Goal: Transaction & Acquisition: Obtain resource

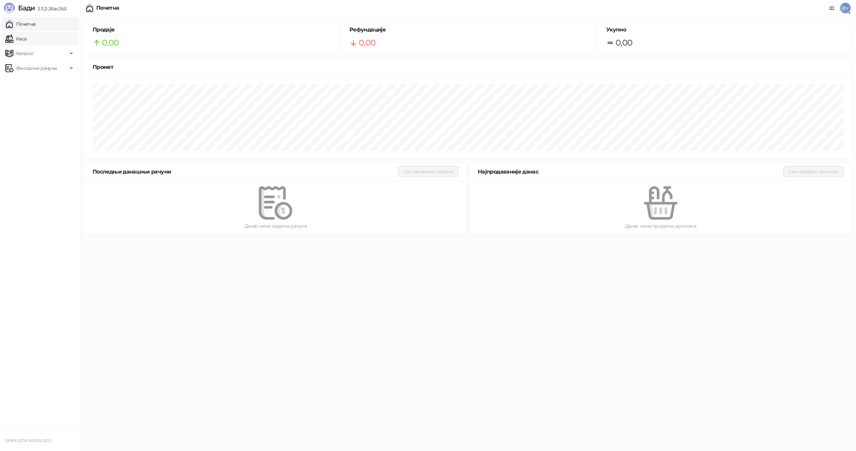
click at [25, 36] on link "Каса" at bounding box center [15, 38] width 21 height 13
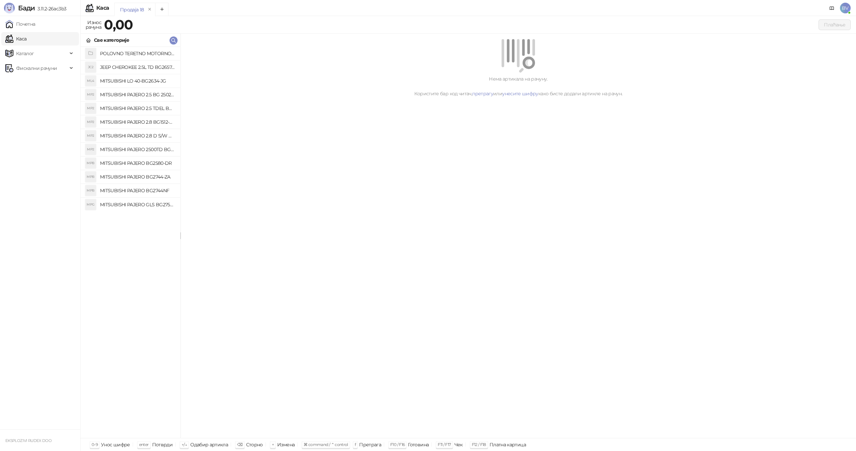
click at [149, 94] on h4 "MITSUBISHI PAJERO 2.5 BG 2502-OS" at bounding box center [137, 94] width 75 height 11
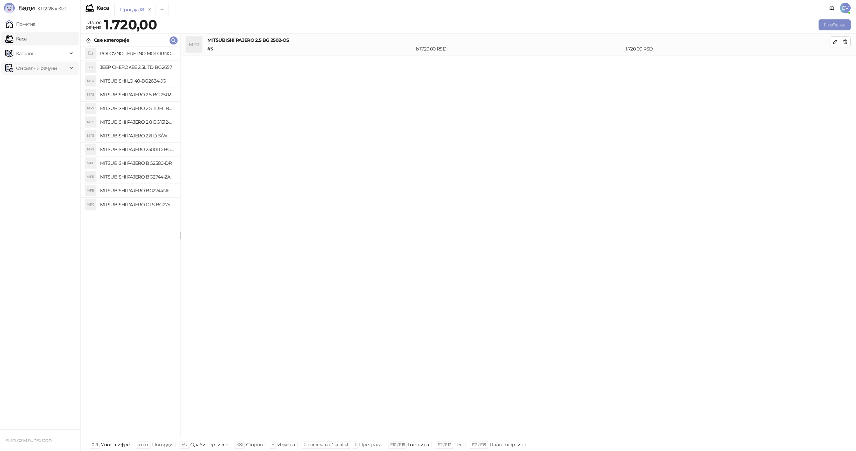
click at [53, 68] on span "Фискални рачуни" at bounding box center [36, 68] width 41 height 13
click at [38, 87] on link "Издати рачуни" at bounding box center [30, 82] width 45 height 13
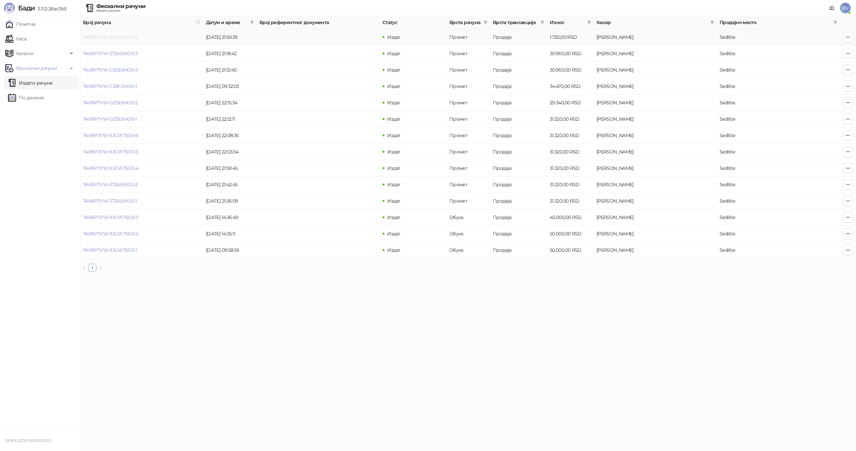
click at [116, 37] on link "74VBP7VW-372A5WO0-4" at bounding box center [111, 37] width 56 height 6
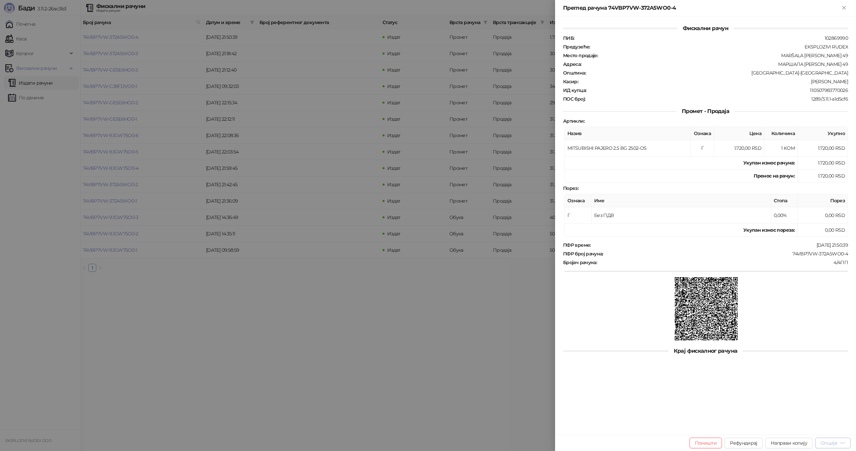
click at [838, 445] on div "Опције" at bounding box center [833, 443] width 25 height 6
click at [794, 419] on span "Пошаљи путем електронске поште" at bounding box center [805, 418] width 82 height 7
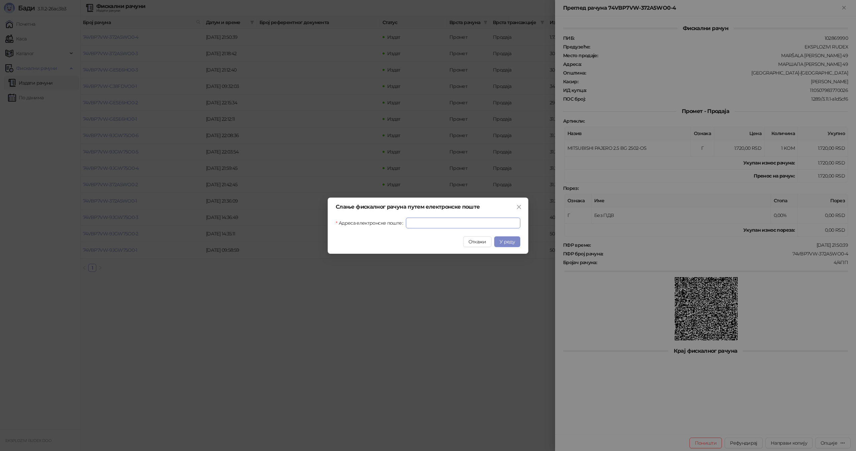
click at [417, 224] on input "Адреса електронске поште" at bounding box center [463, 223] width 114 height 11
type input "**********"
click at [515, 240] on span "У реду" at bounding box center [507, 242] width 15 height 6
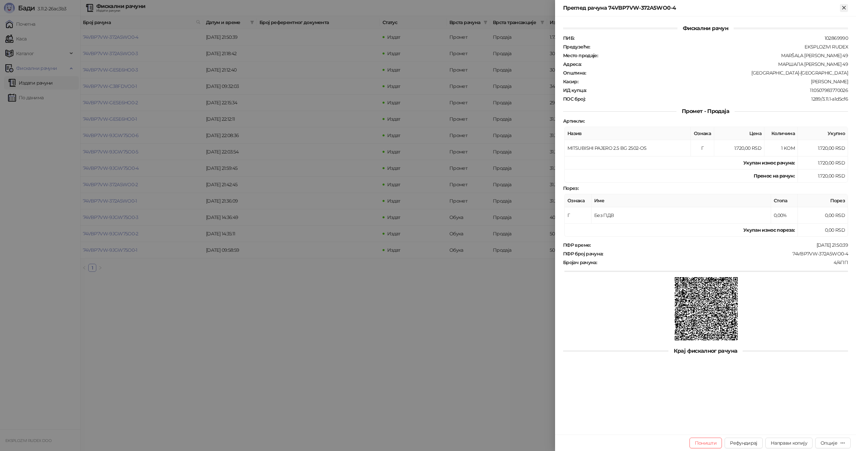
click at [845, 7] on icon "Close" at bounding box center [844, 7] width 3 height 3
